Goal: Communication & Community: Answer question/provide support

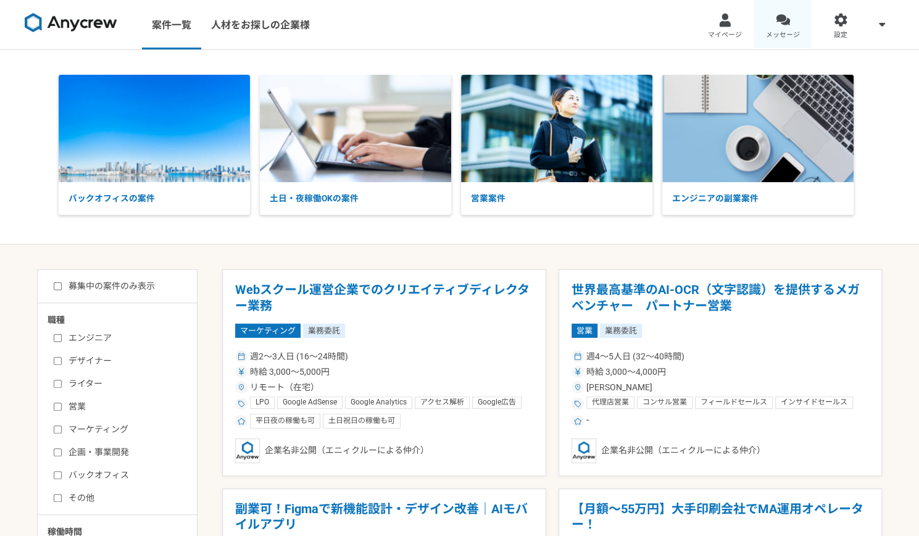
drag, startPoint x: 0, startPoint y: 0, endPoint x: 768, endPoint y: 35, distance: 768.7
click at [768, 35] on span "メッセージ" at bounding box center [783, 35] width 34 height 10
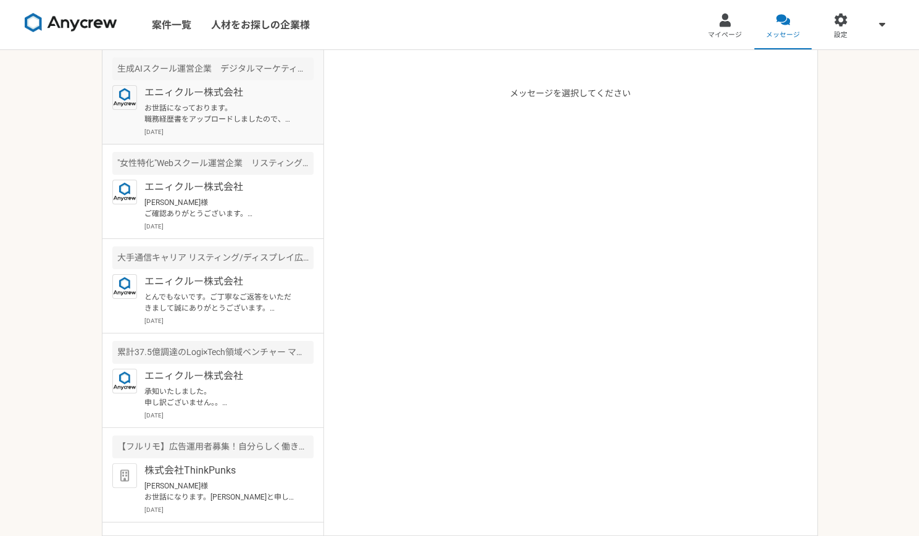
click at [205, 117] on p "お世話になっております。 職務経歴書をアップロードしましたので、ご確認いただけますと幸いです。" at bounding box center [220, 113] width 152 height 22
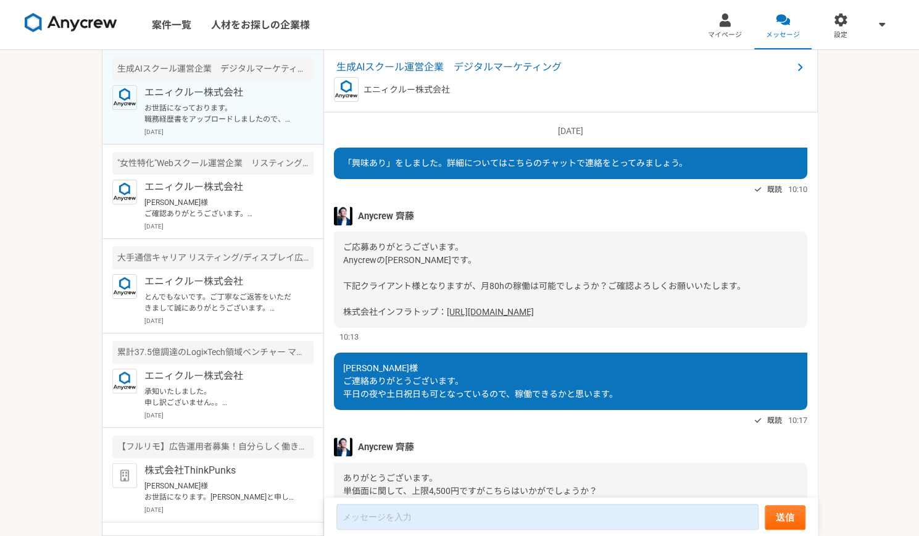
scroll to position [563, 0]
